Goal: Transaction & Acquisition: Purchase product/service

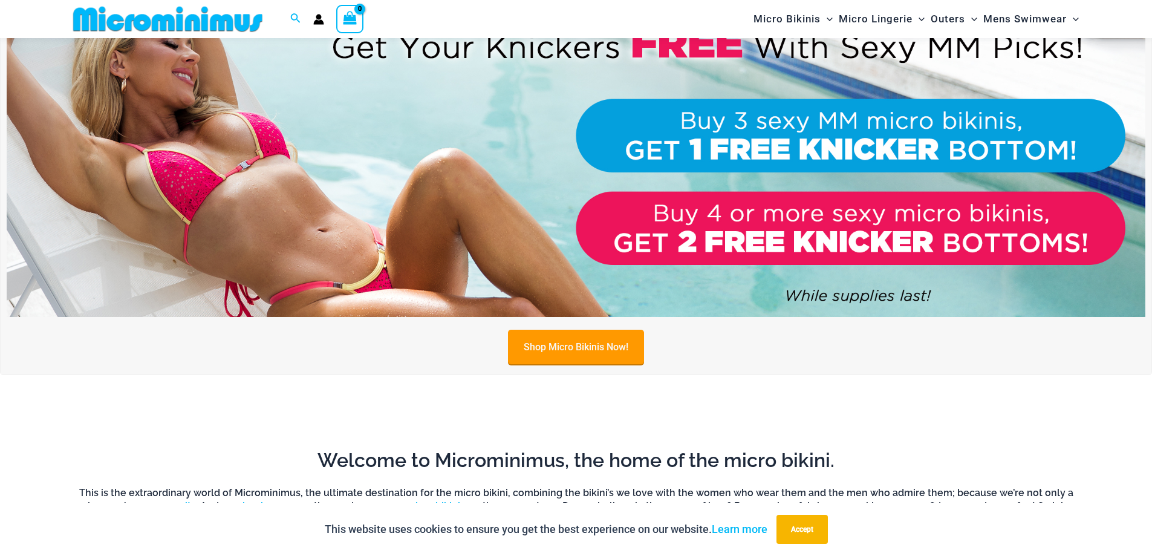
scroll to position [836, 0]
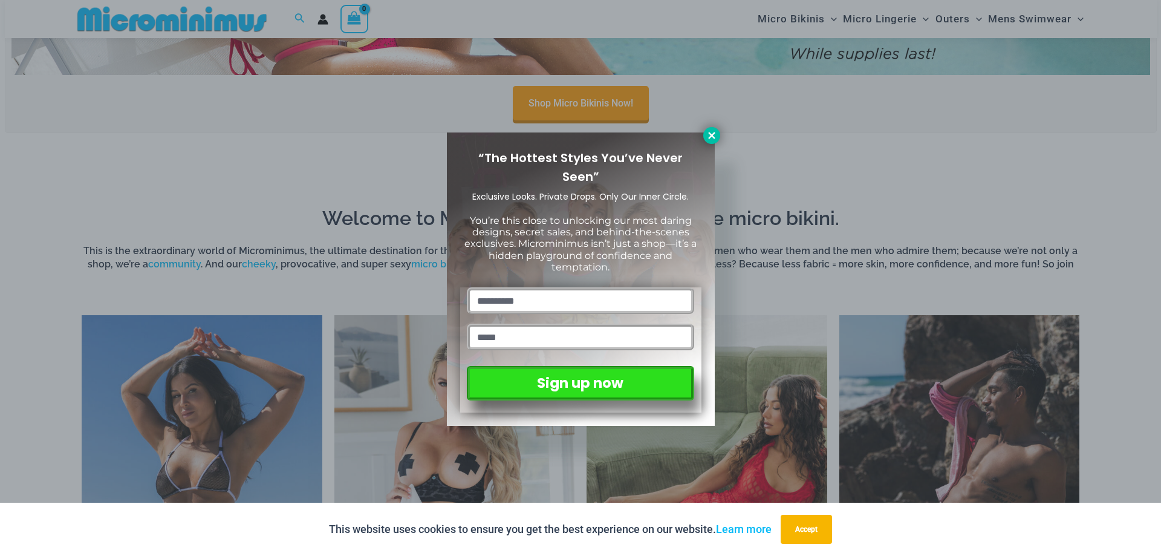
click at [707, 137] on icon at bounding box center [711, 135] width 11 height 11
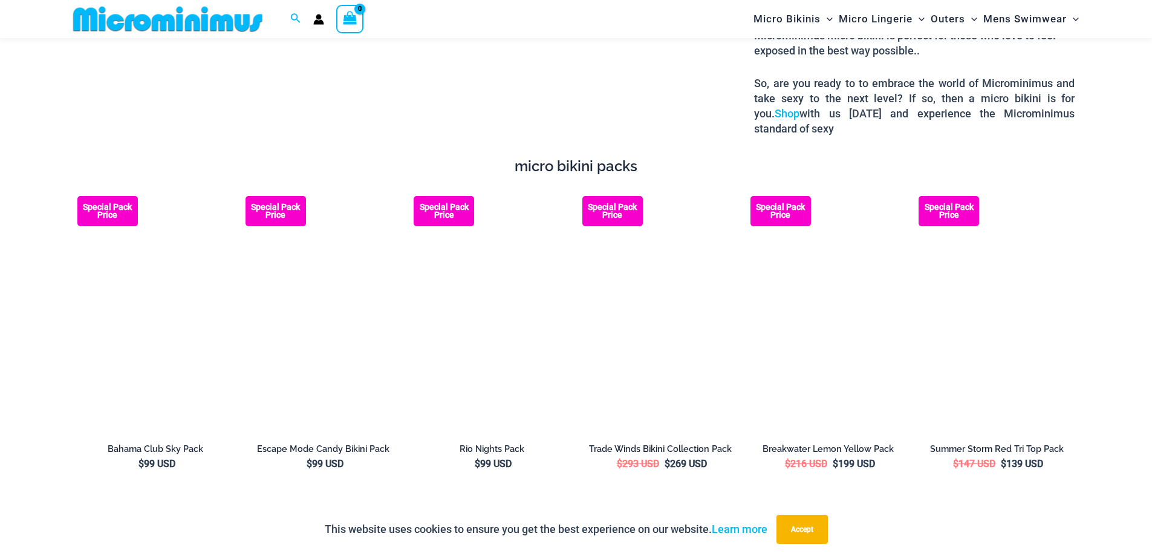
scroll to position [2166, 0]
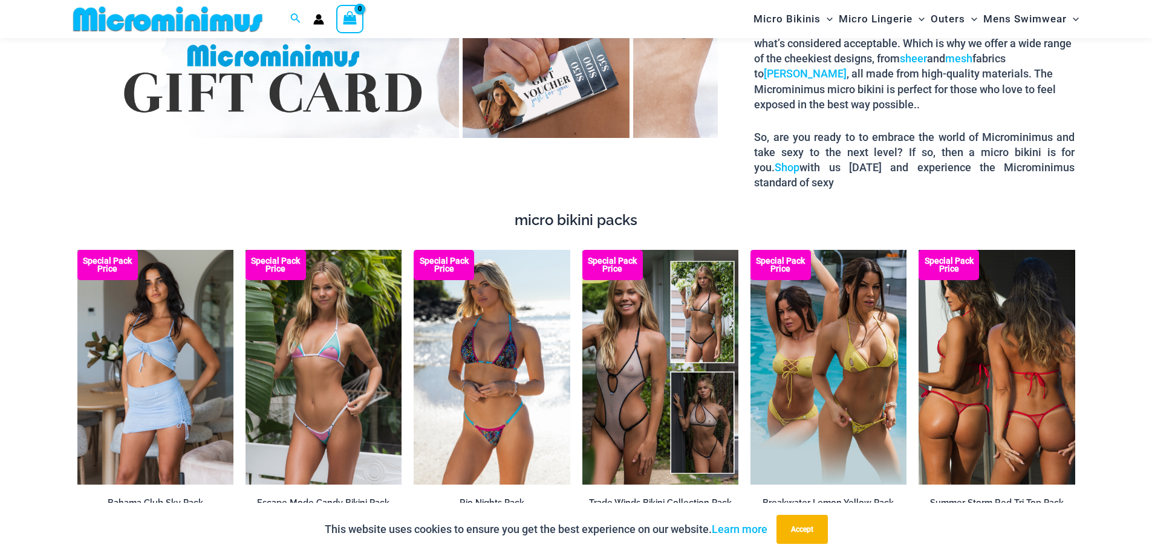
click at [961, 316] on img at bounding box center [996, 367] width 156 height 235
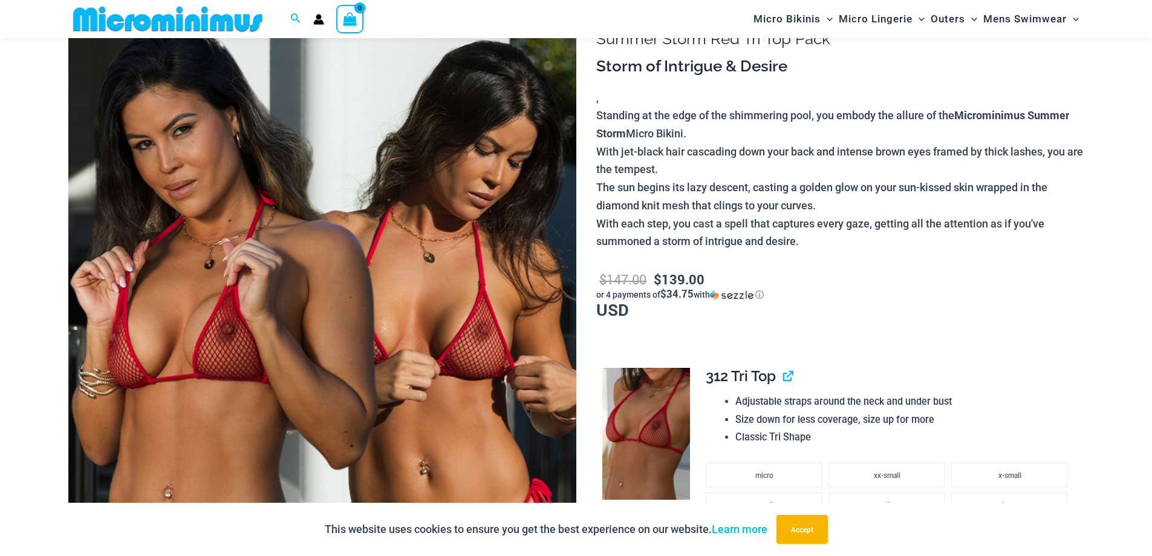
scroll to position [170, 0]
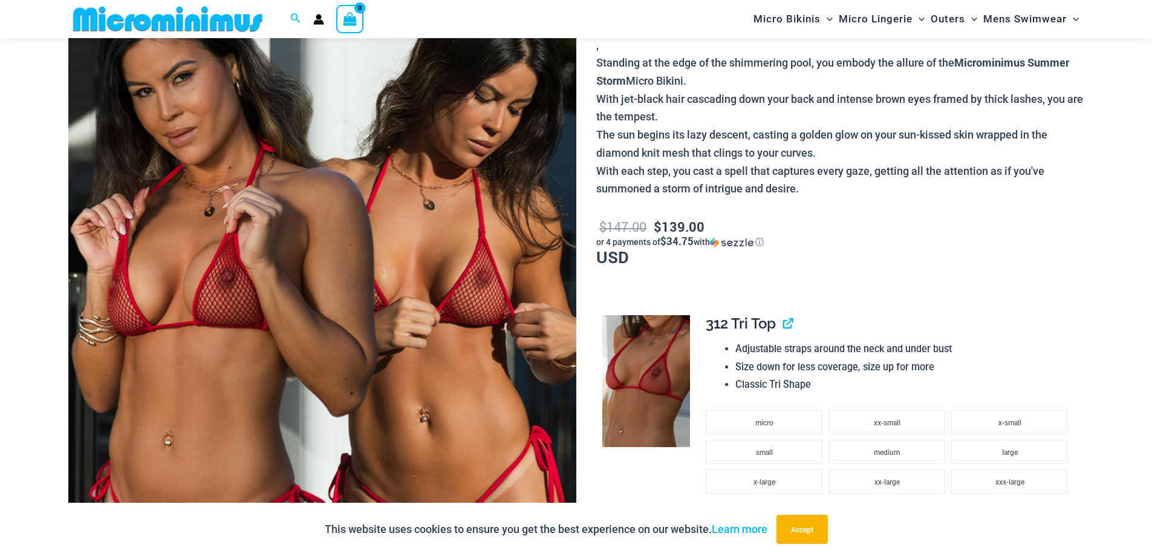
click at [671, 372] on img at bounding box center [646, 381] width 88 height 132
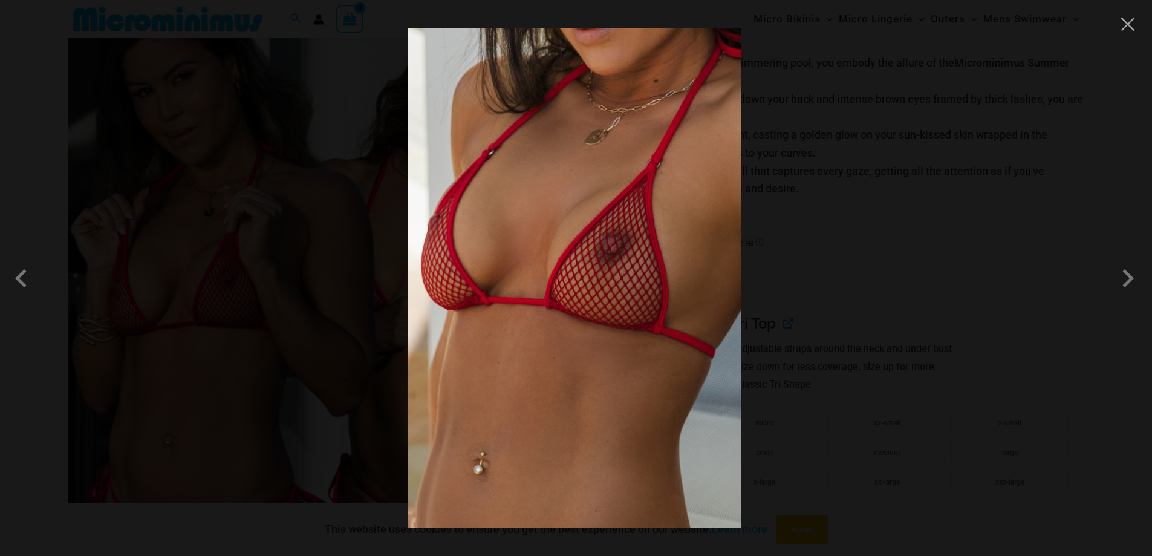
click at [671, 372] on img at bounding box center [574, 277] width 333 height 499
click at [630, 285] on img at bounding box center [574, 277] width 333 height 499
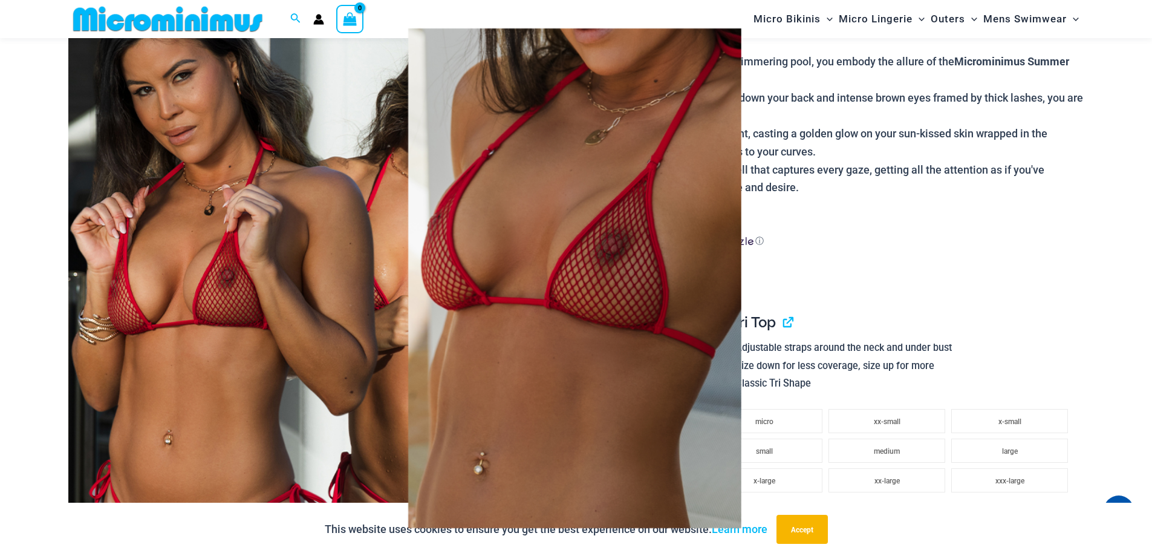
scroll to position [172, 0]
click at [279, 209] on div at bounding box center [576, 278] width 1152 height 556
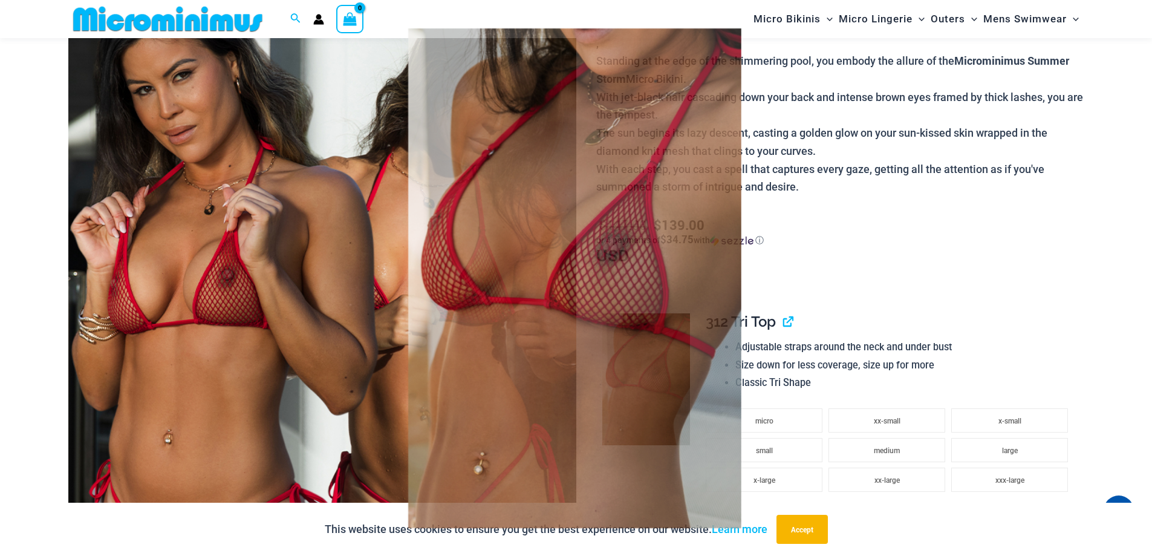
click at [279, 209] on div at bounding box center [576, 278] width 1152 height 556
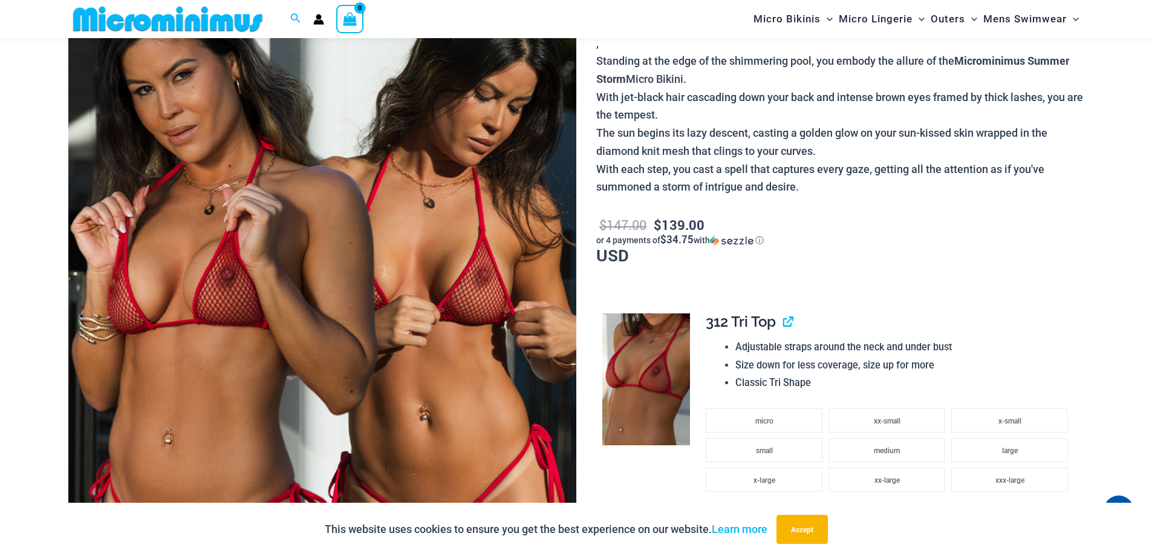
click at [279, 209] on img at bounding box center [322, 319] width 508 height 762
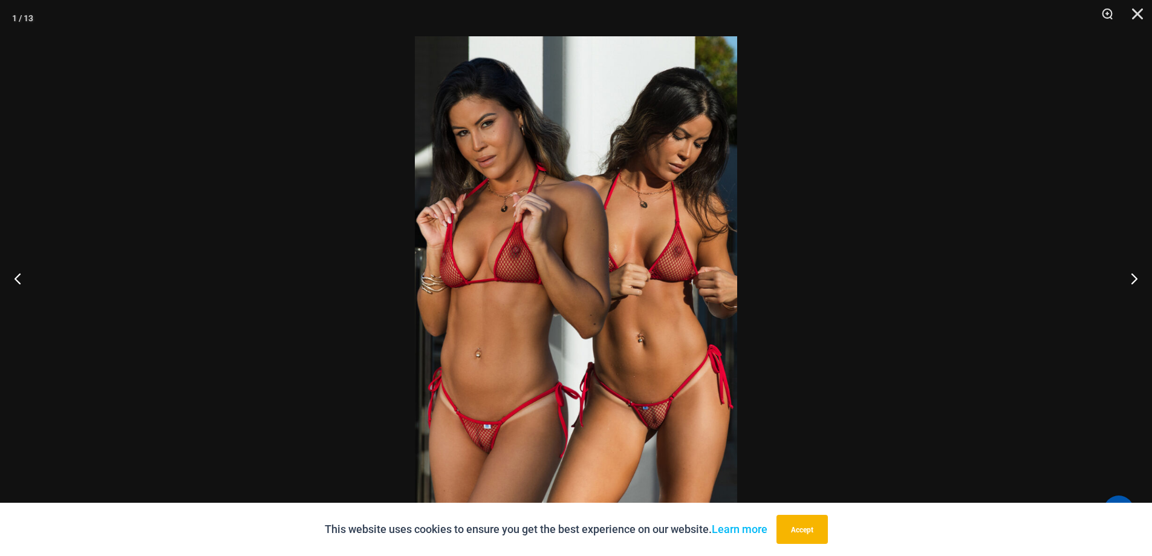
click at [279, 209] on div at bounding box center [576, 278] width 1152 height 556
click at [470, 261] on img at bounding box center [576, 277] width 322 height 483
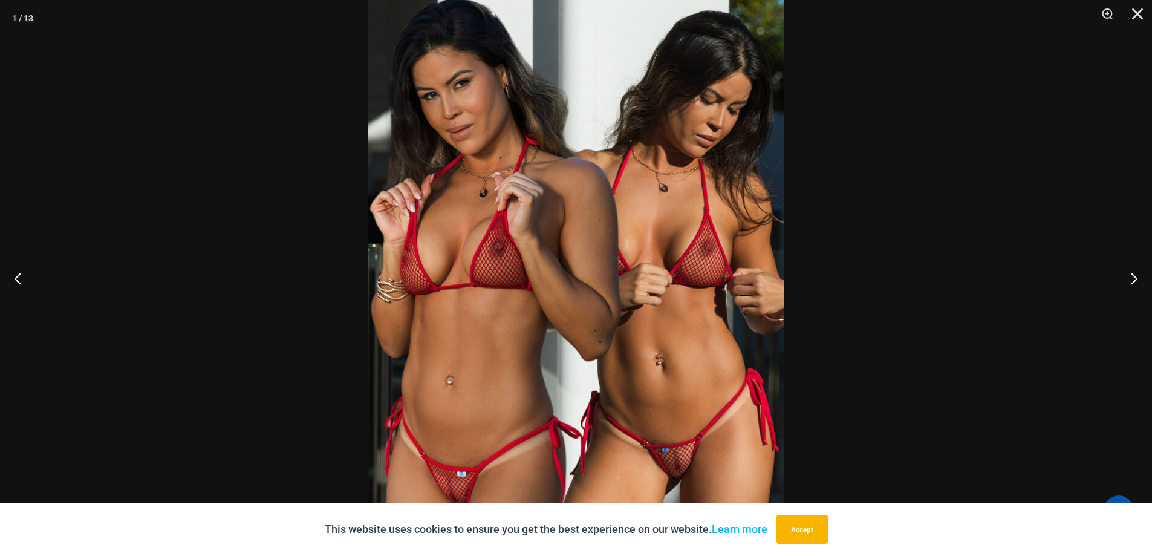
click at [470, 261] on img at bounding box center [575, 282] width 415 height 623
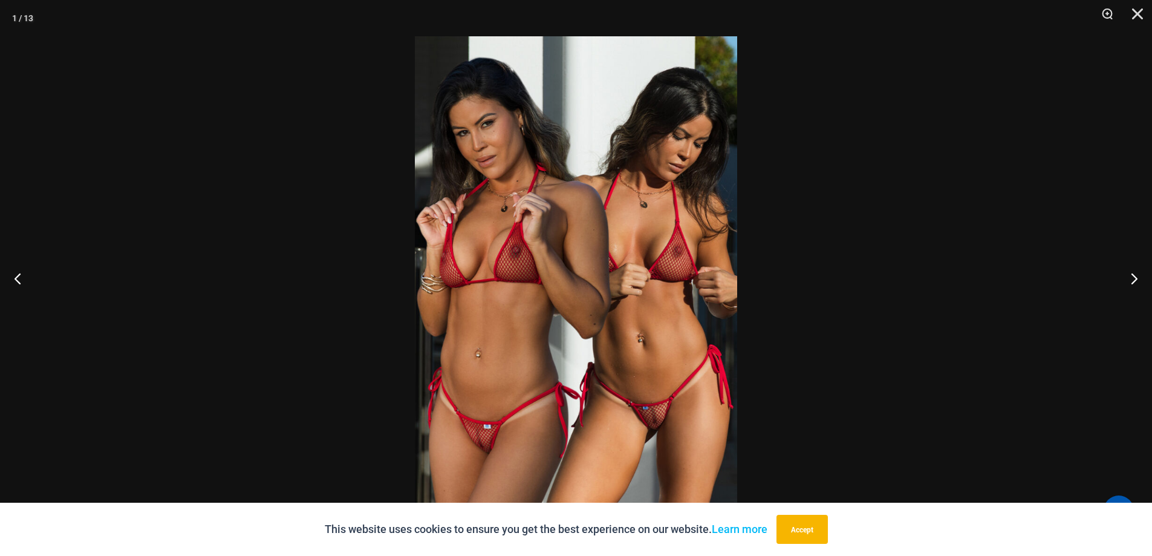
click at [470, 261] on img at bounding box center [576, 277] width 322 height 483
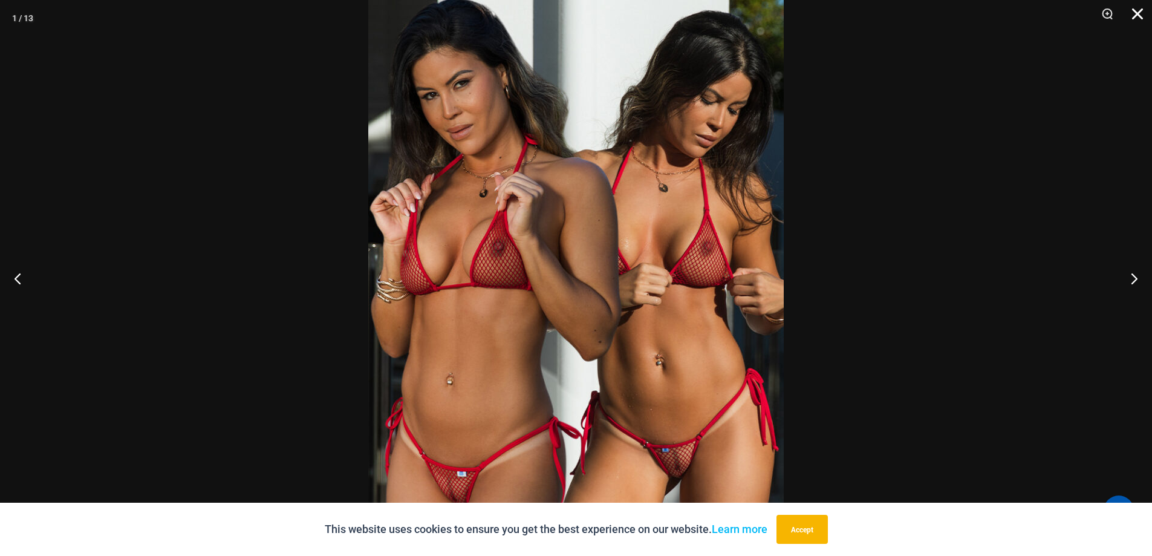
click at [1135, 10] on button "Close" at bounding box center [1133, 18] width 30 height 36
